Goal: Task Accomplishment & Management: Manage account settings

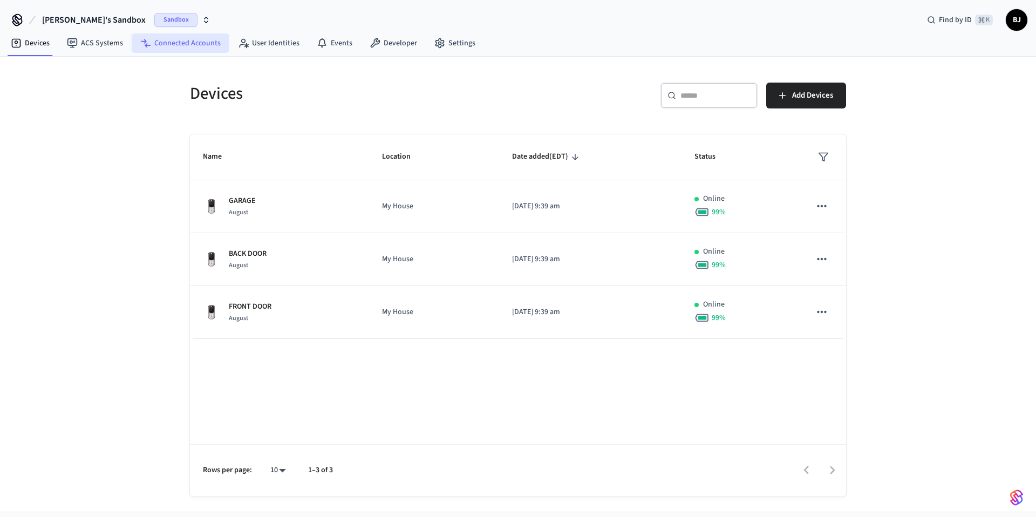
click at [191, 46] on link "Connected Accounts" at bounding box center [181, 42] width 98 height 19
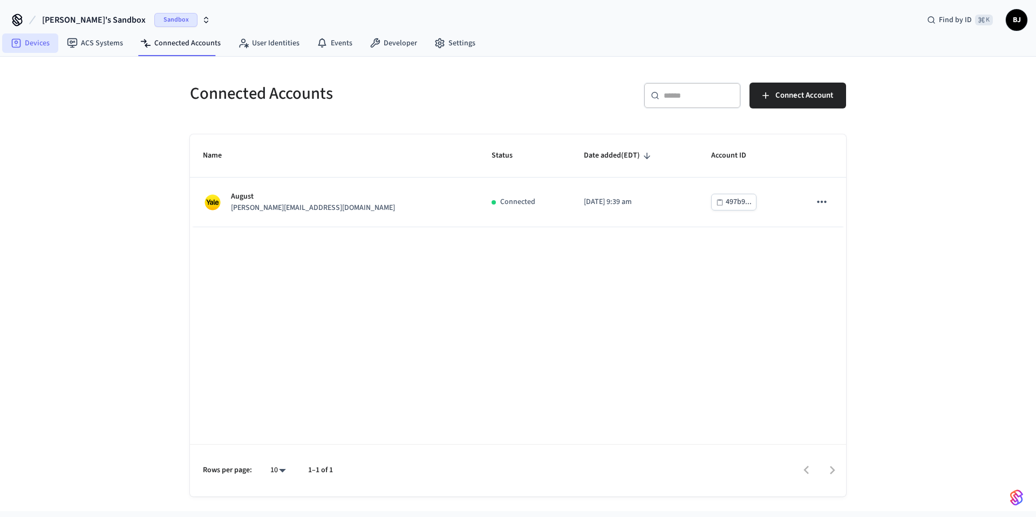
click at [35, 44] on link "Devices" at bounding box center [30, 42] width 56 height 19
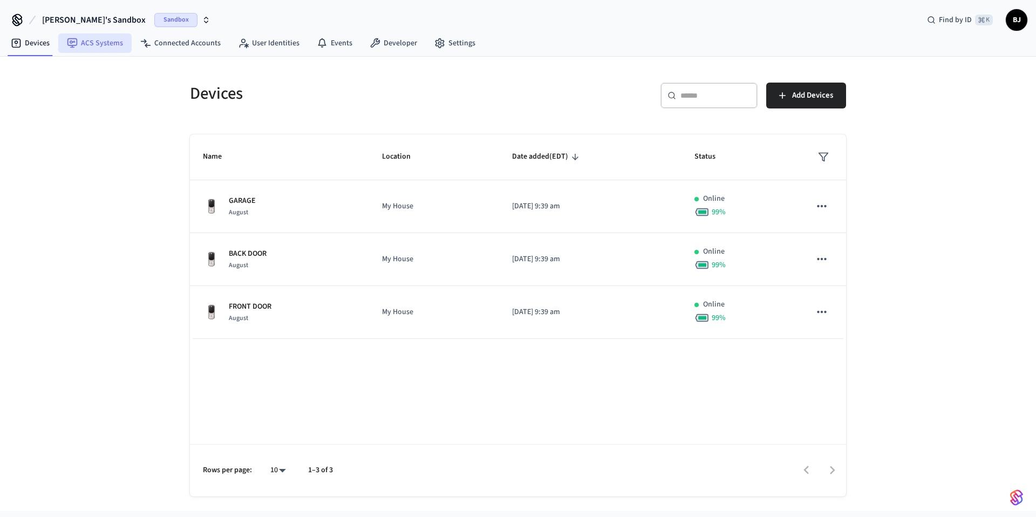
click at [87, 51] on link "ACS Systems" at bounding box center [94, 42] width 73 height 19
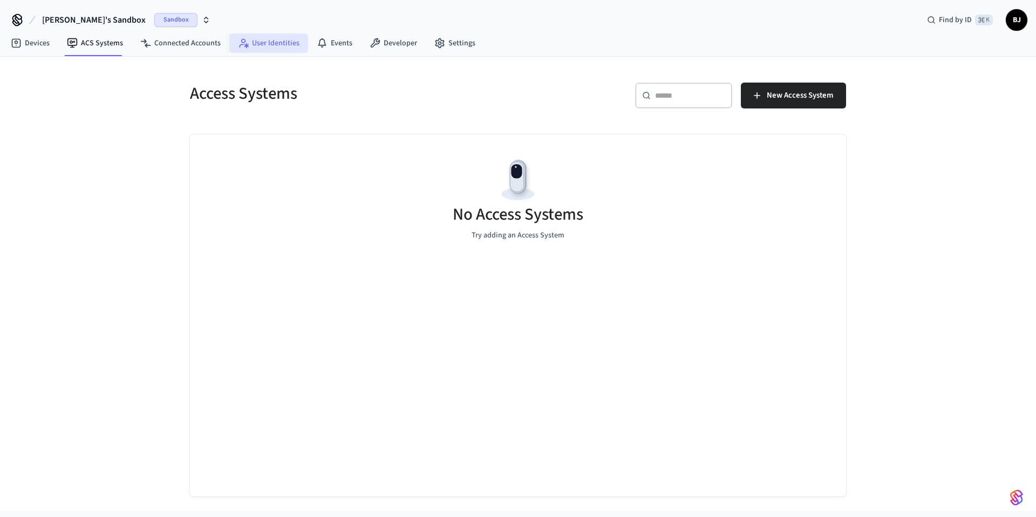
click at [240, 45] on icon at bounding box center [243, 43] width 11 height 11
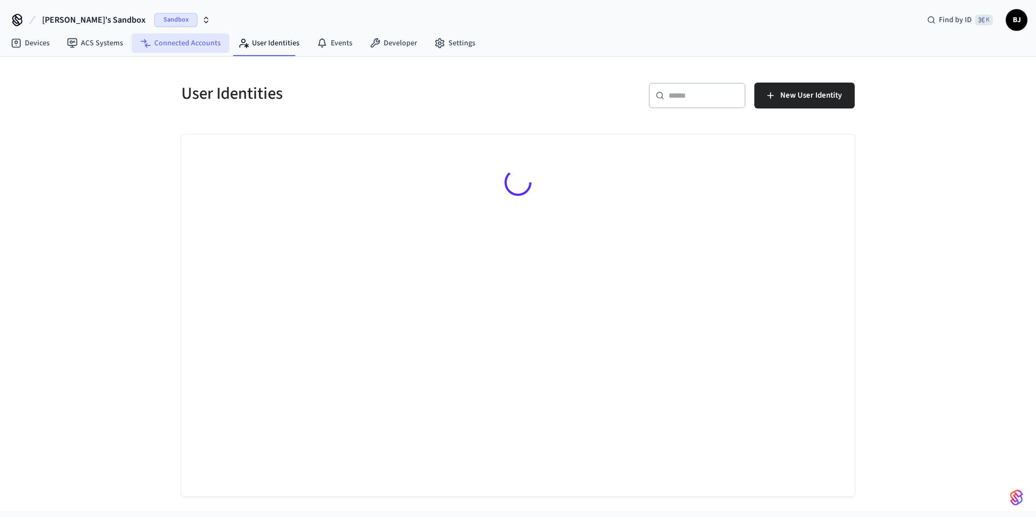
click at [199, 45] on link "Connected Accounts" at bounding box center [181, 42] width 98 height 19
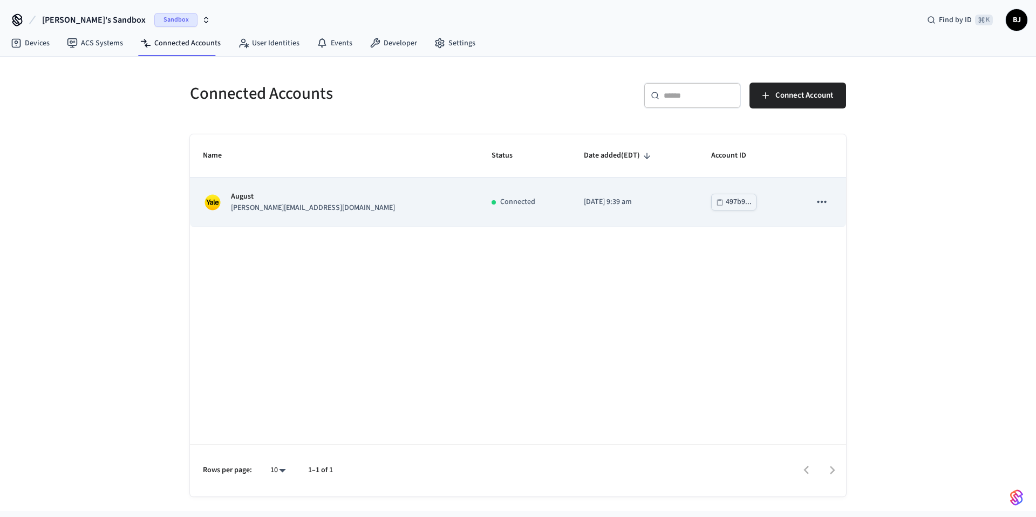
click at [825, 201] on icon "sticky table" at bounding box center [821, 202] width 9 height 2
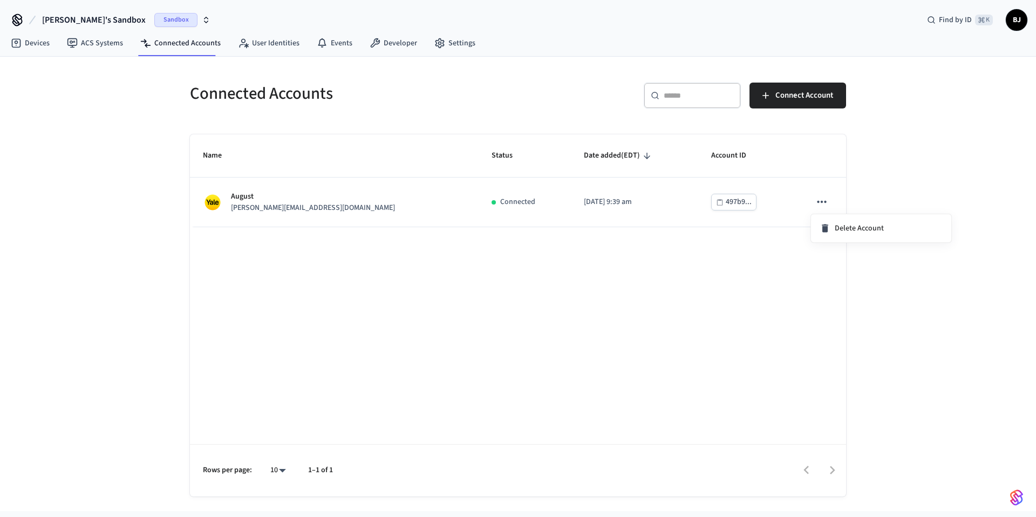
click at [533, 84] on div at bounding box center [518, 258] width 1036 height 517
click at [271, 48] on link "User Identities" at bounding box center [268, 42] width 79 height 19
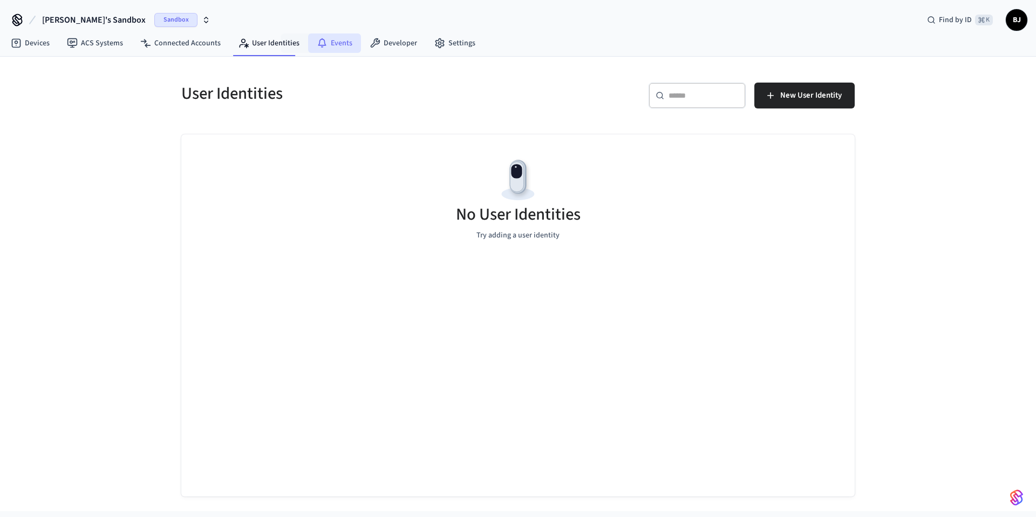
click at [325, 45] on link "Events" at bounding box center [334, 42] width 53 height 19
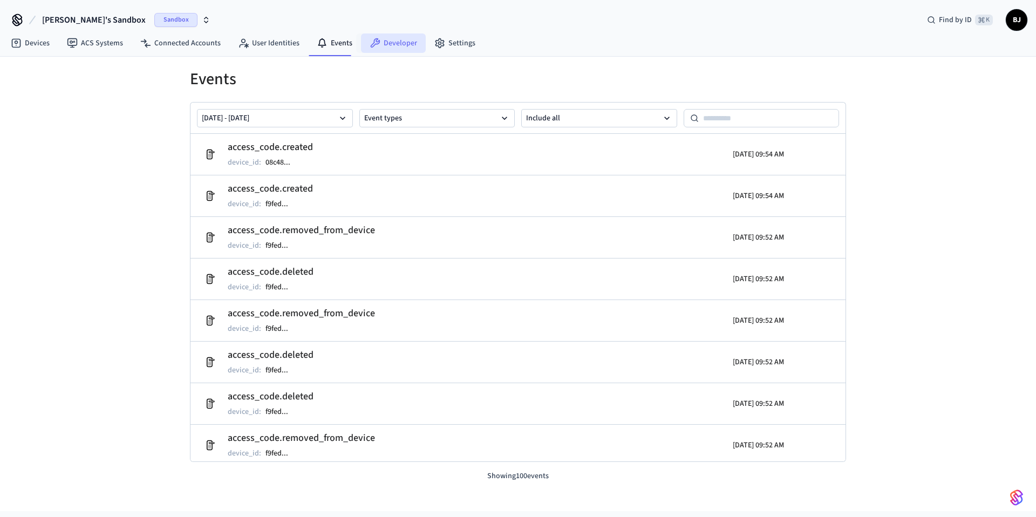
click at [398, 45] on link "Developer" at bounding box center [393, 42] width 65 height 19
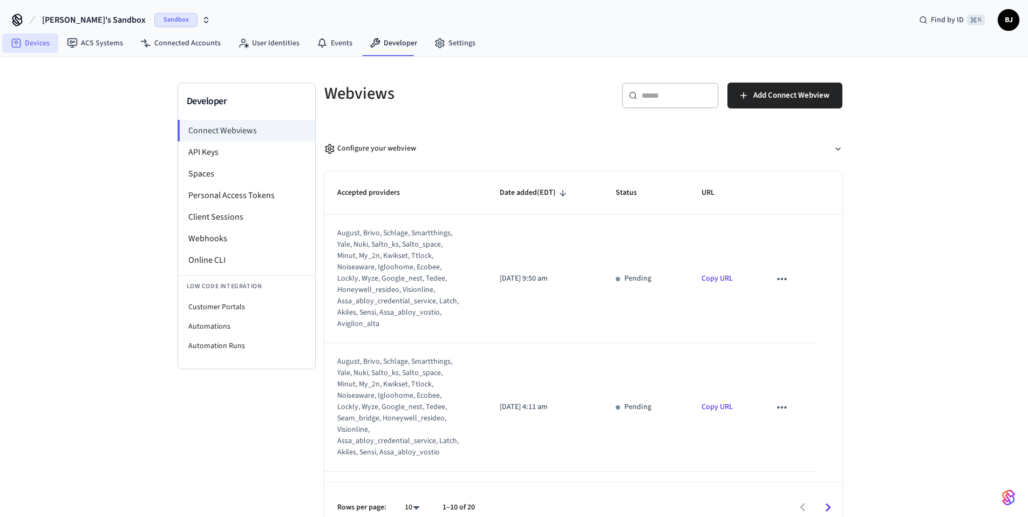
click at [21, 44] on icon at bounding box center [16, 43] width 11 height 11
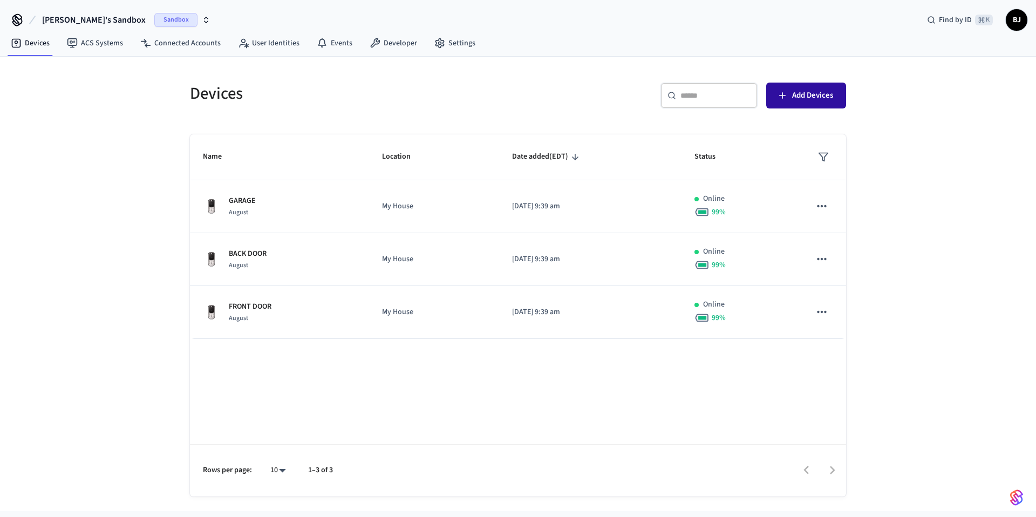
click at [801, 93] on span "Add Devices" at bounding box center [812, 96] width 41 height 14
click at [183, 49] on link "Connected Accounts" at bounding box center [181, 42] width 98 height 19
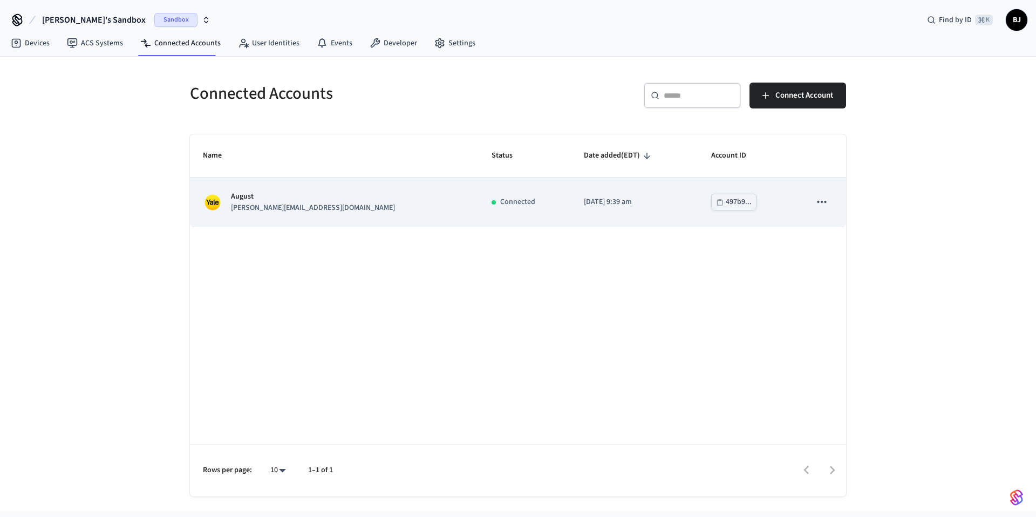
click at [336, 203] on div "[PERSON_NAME] [PERSON_NAME][EMAIL_ADDRESS][DOMAIN_NAME]" at bounding box center [334, 202] width 263 height 23
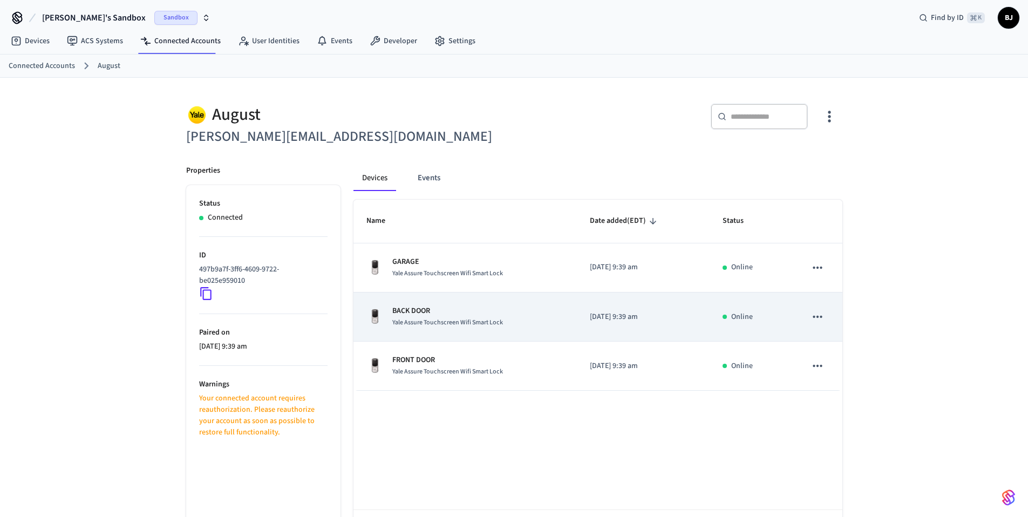
scroll to position [47, 0]
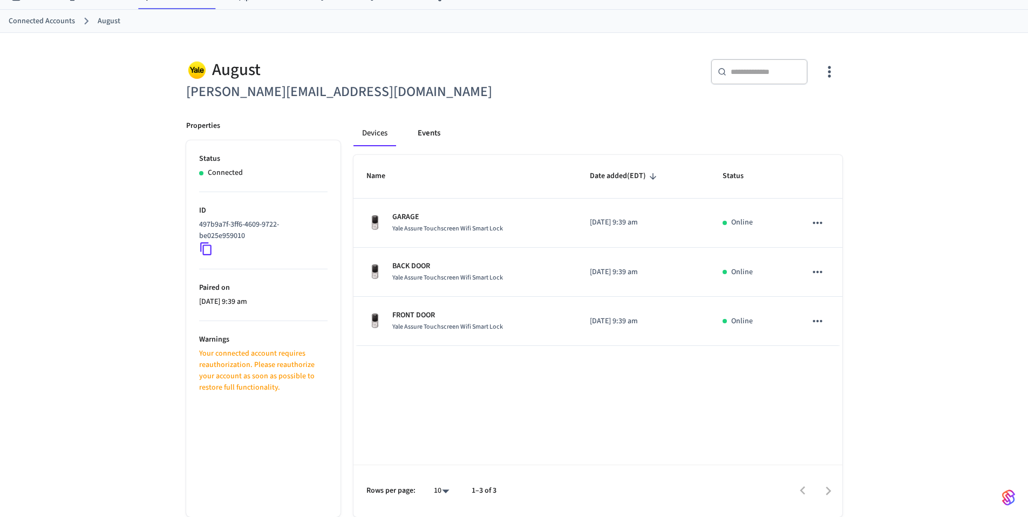
click at [416, 138] on button "Events" at bounding box center [429, 133] width 40 height 26
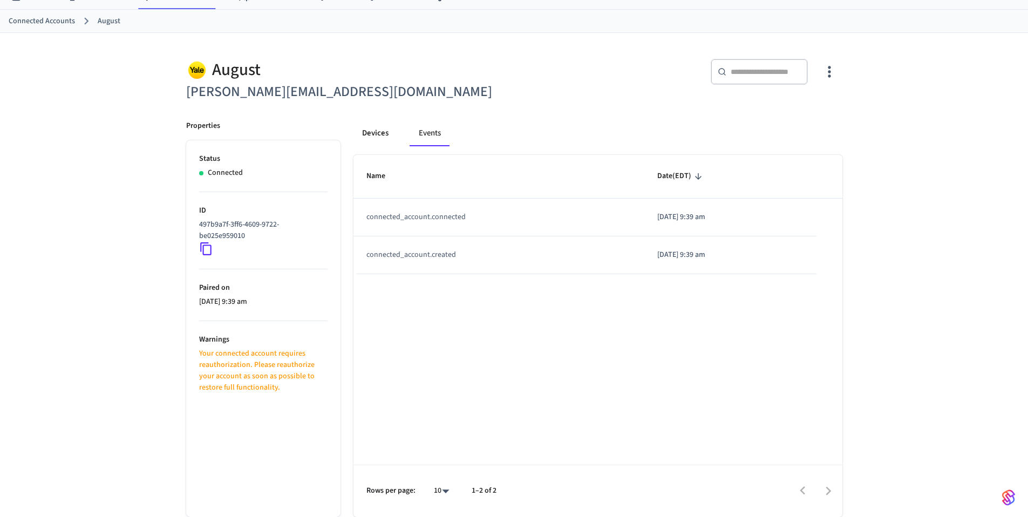
click at [375, 135] on button "Devices" at bounding box center [375, 133] width 44 height 26
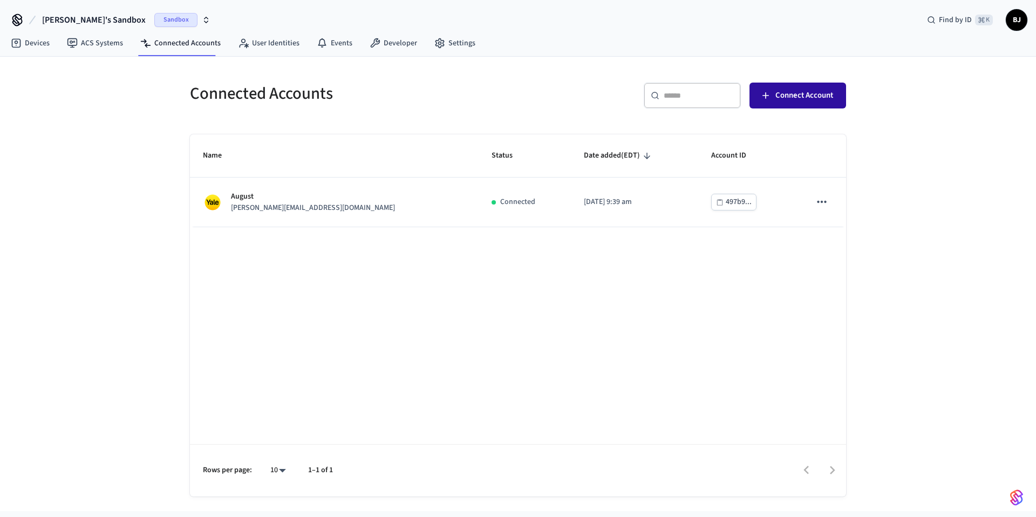
click at [800, 92] on span "Connect Account" at bounding box center [805, 96] width 58 height 14
click at [68, 23] on span "[PERSON_NAME]'s Sandbox" at bounding box center [94, 19] width 104 height 13
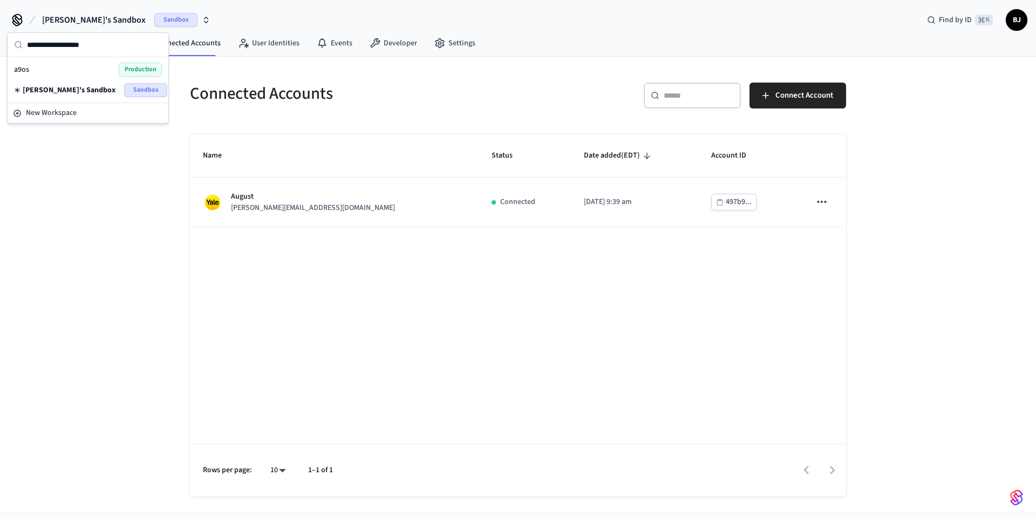
click at [46, 71] on div "a9os Production" at bounding box center [88, 70] width 148 height 14
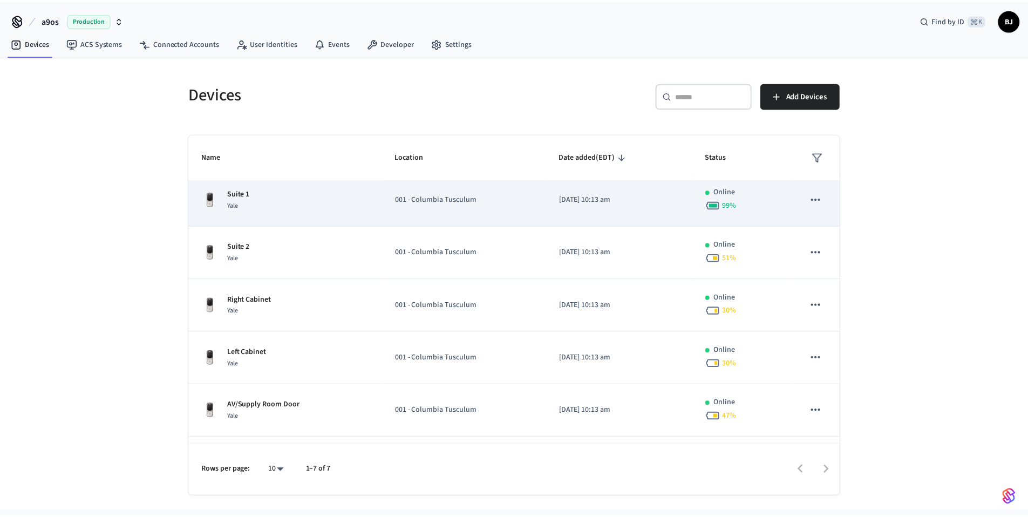
scroll to position [103, 0]
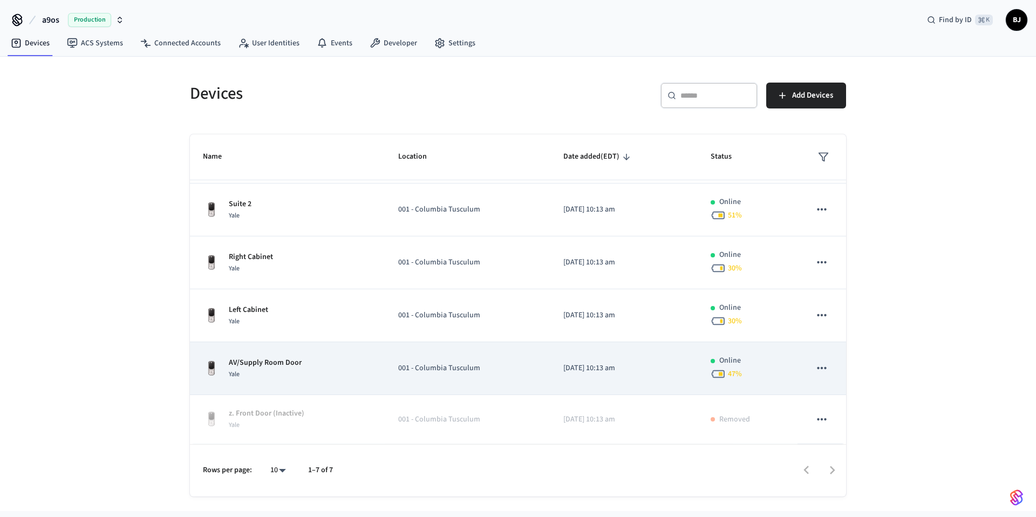
click at [815, 367] on icon "sticky table" at bounding box center [822, 368] width 14 height 14
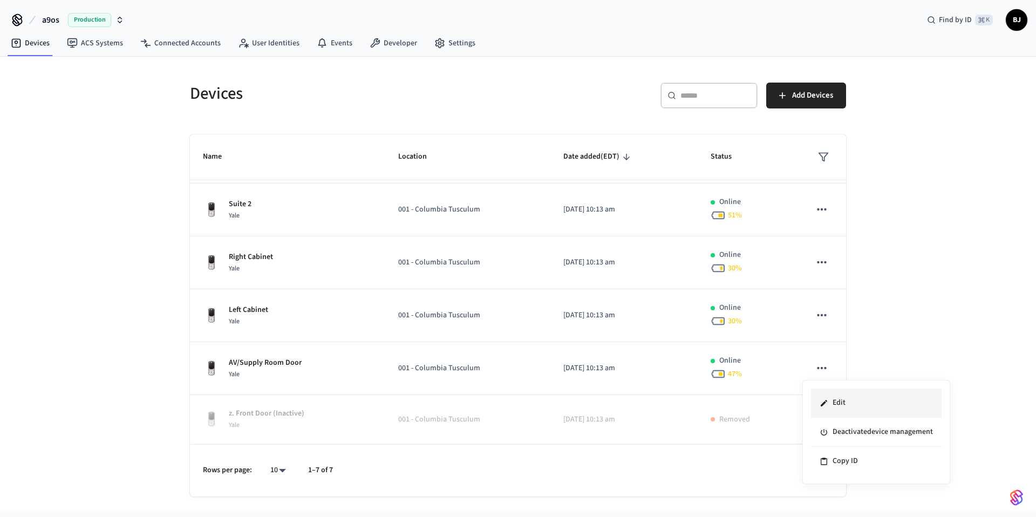
click at [844, 404] on li "Edit" at bounding box center [876, 403] width 131 height 29
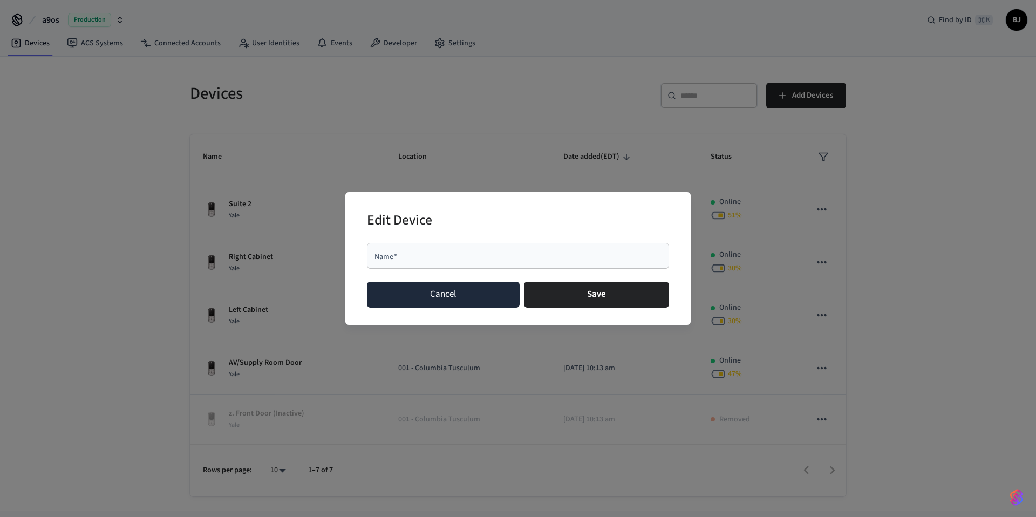
click at [482, 302] on button "Cancel" at bounding box center [443, 295] width 153 height 26
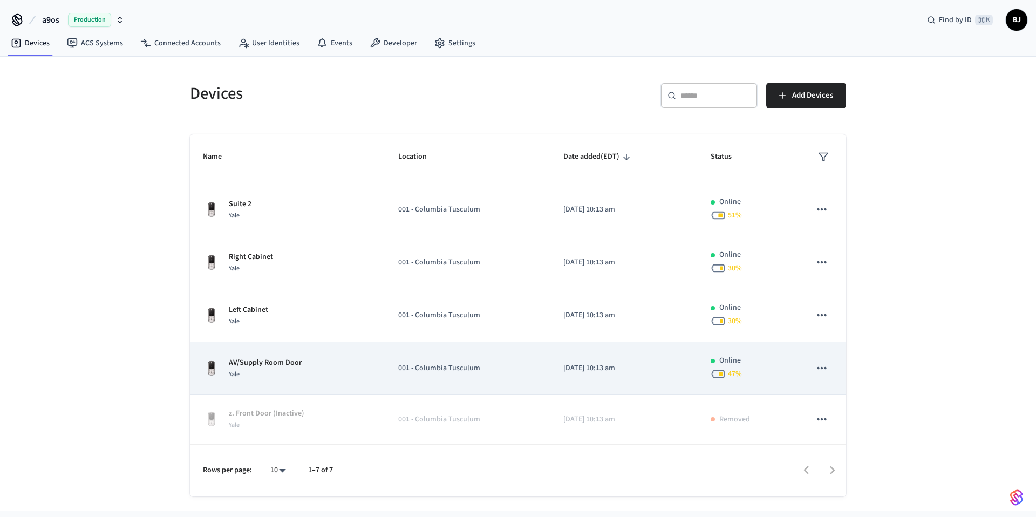
click at [271, 360] on p "AV/Supply Room Door" at bounding box center [265, 362] width 73 height 11
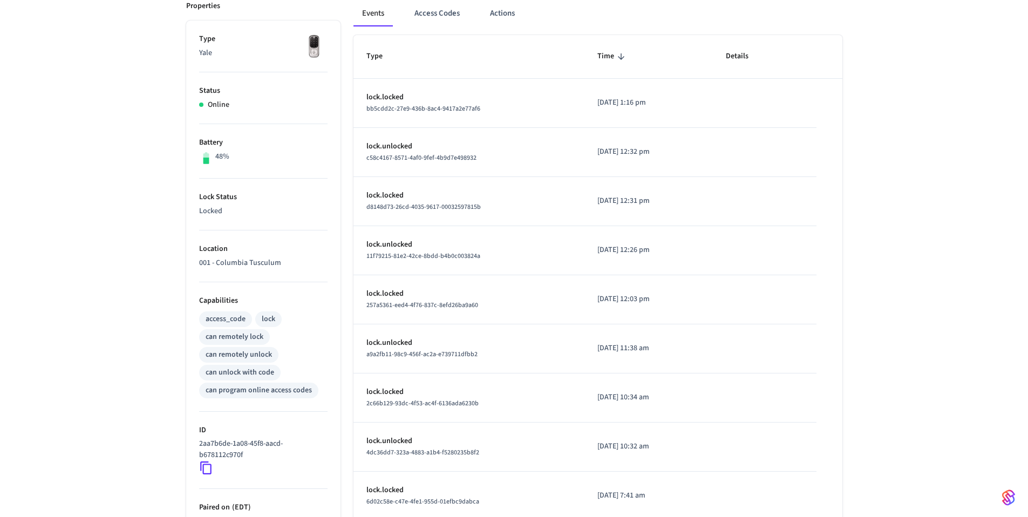
scroll to position [283, 0]
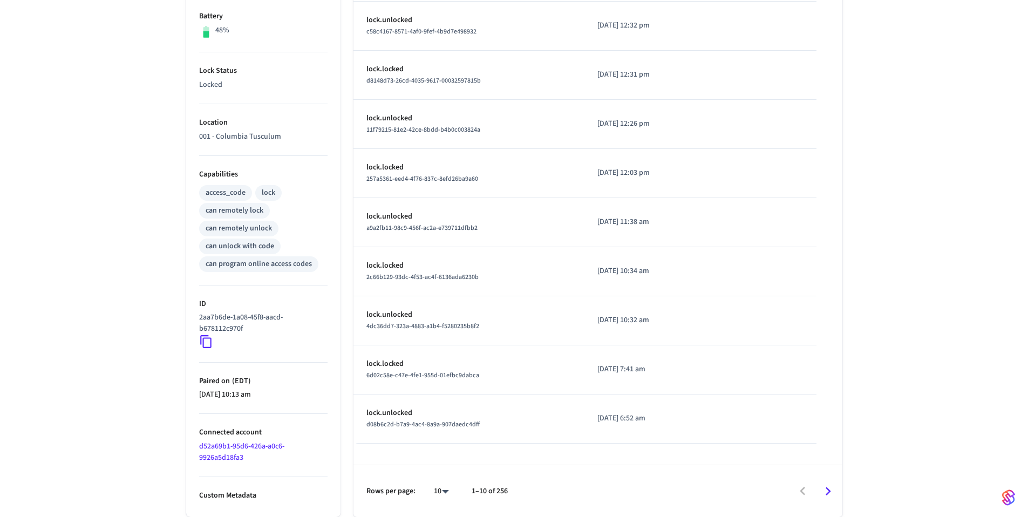
click at [204, 339] on icon at bounding box center [206, 342] width 14 height 14
click at [205, 341] on icon at bounding box center [206, 342] width 14 height 14
click at [207, 338] on icon at bounding box center [205, 342] width 11 height 13
drag, startPoint x: 250, startPoint y: 327, endPoint x: 196, endPoint y: 321, distance: 54.9
click at [196, 321] on ul "Type Yale Status Online Battery 48% Lock Status Locked Location 001 - Columbia …" at bounding box center [263, 205] width 154 height 623
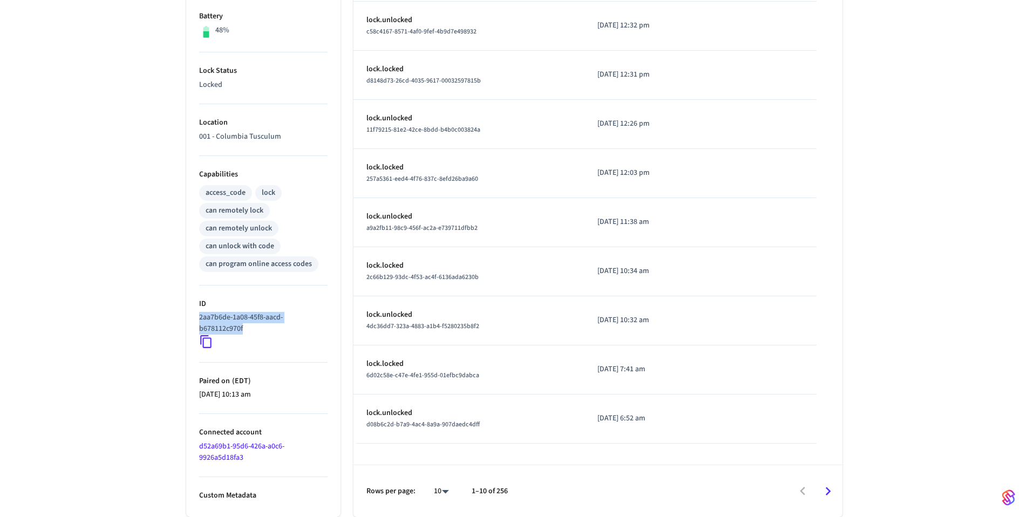
copy p "2aa7b6de-1a08-45f8-aacd-b678112c970f"
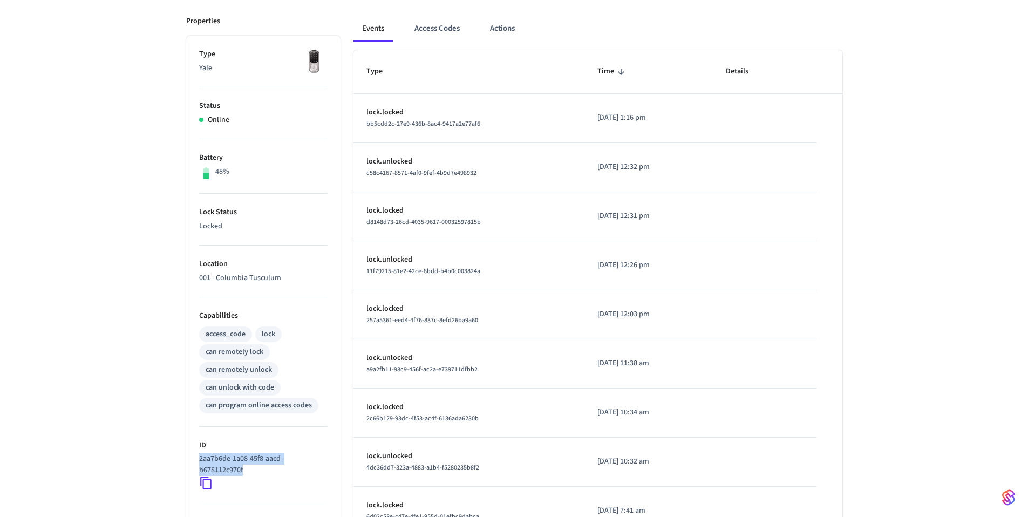
scroll to position [0, 0]
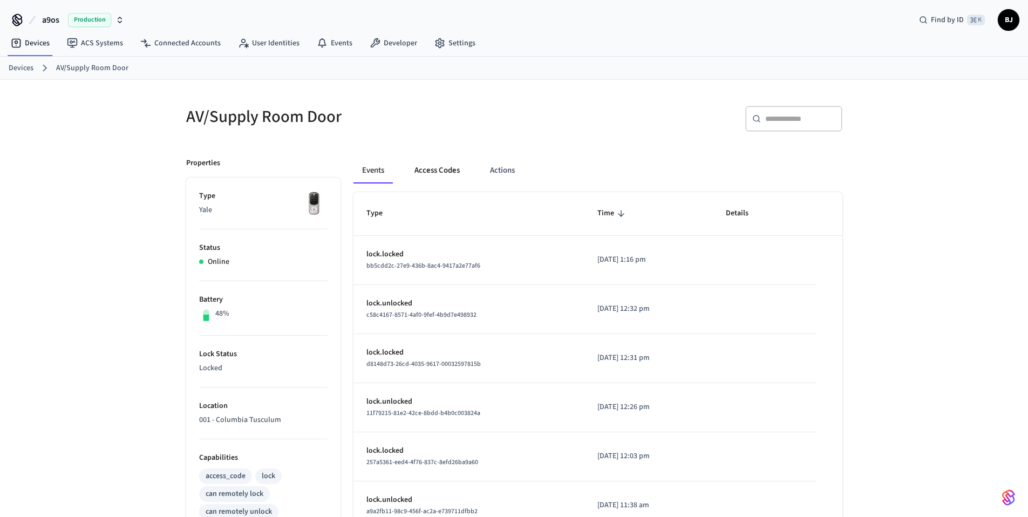
click at [441, 167] on button "Access Codes" at bounding box center [437, 171] width 63 height 26
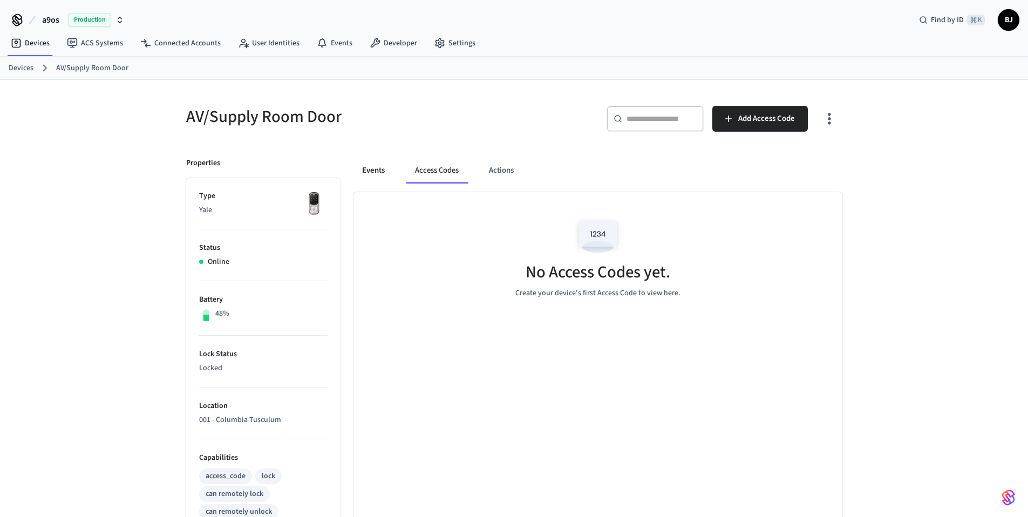
click at [376, 169] on button "Events" at bounding box center [373, 171] width 40 height 26
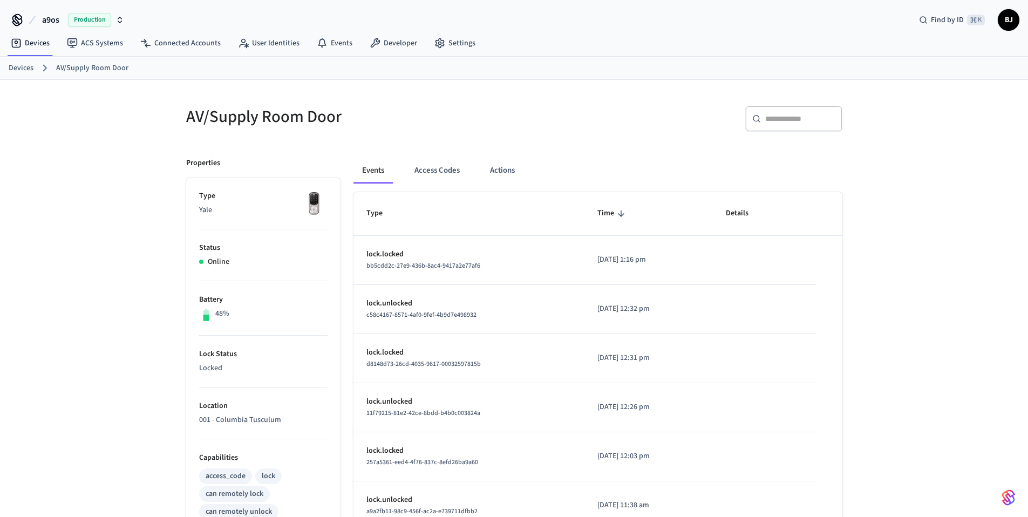
click at [523, 171] on div "Events Access Codes Actions" at bounding box center [597, 171] width 489 height 26
click at [495, 171] on button "Actions" at bounding box center [502, 171] width 42 height 26
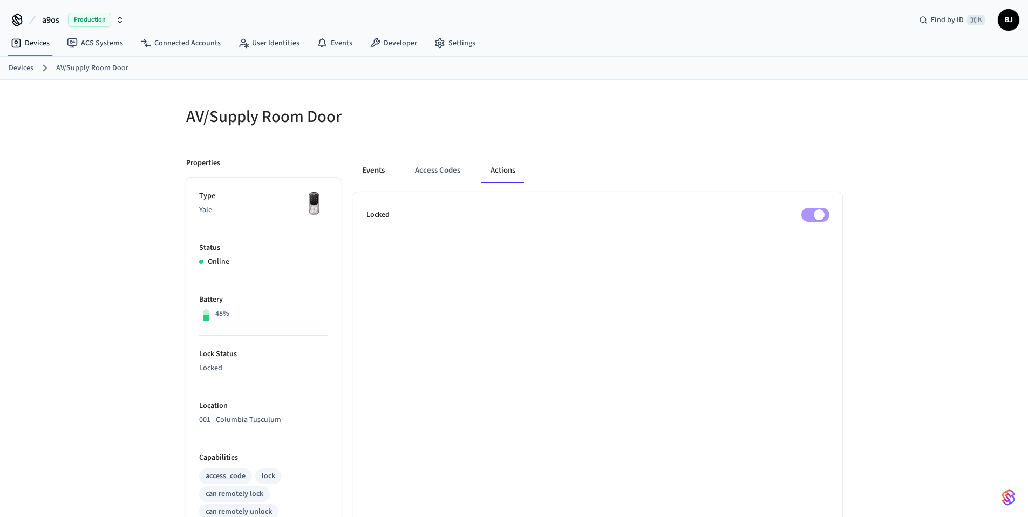
click at [362, 168] on button "Events" at bounding box center [373, 171] width 40 height 26
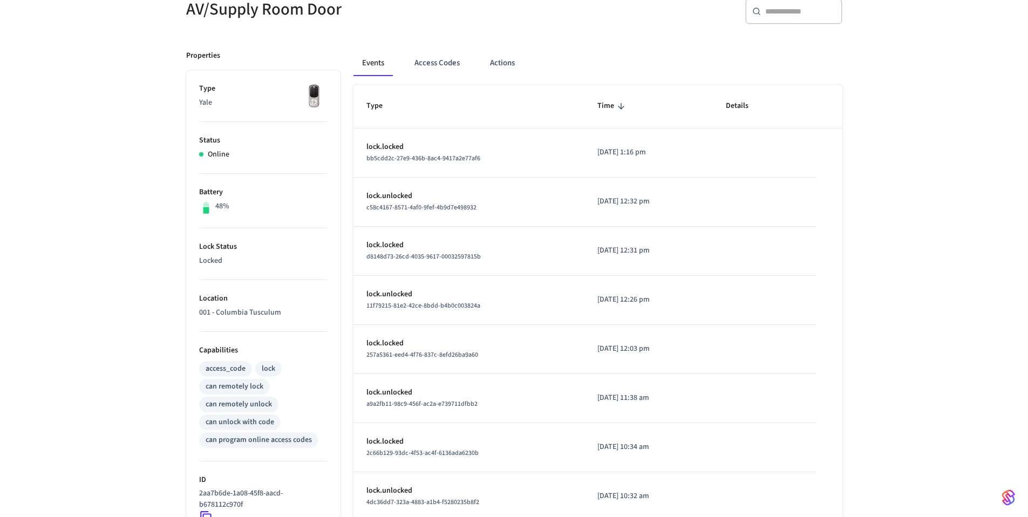
scroll to position [108, 0]
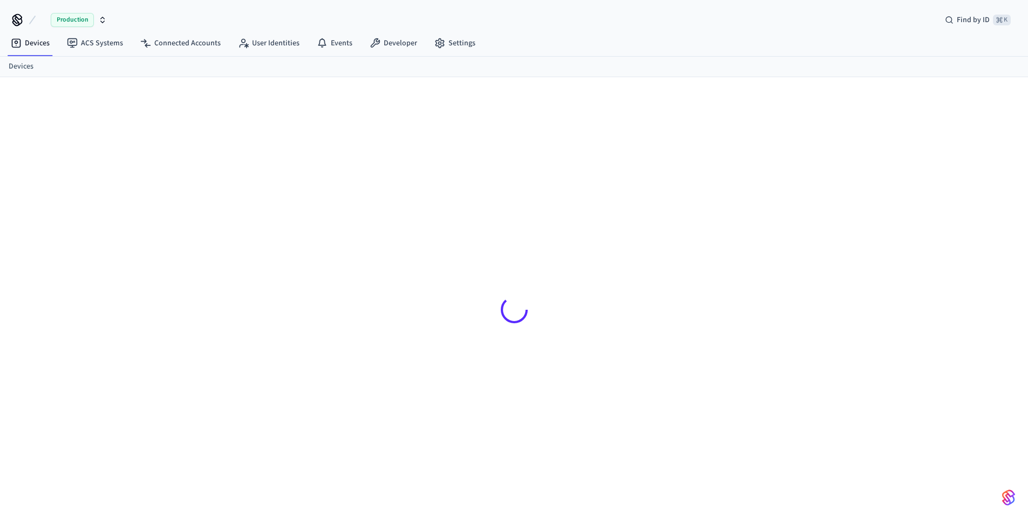
scroll to position [15, 0]
